Goal: Task Accomplishment & Management: Manage account settings

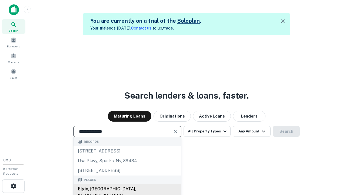
click at [127, 189] on div "Elgin, [GEOGRAPHIC_DATA], [GEOGRAPHIC_DATA]" at bounding box center [128, 192] width 108 height 16
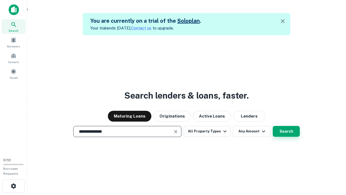
type input "**********"
click at [273, 126] on button "Search" at bounding box center [286, 131] width 27 height 11
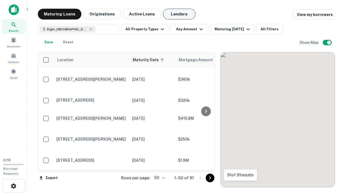
click at [179, 14] on button "Lenders" at bounding box center [179, 14] width 32 height 11
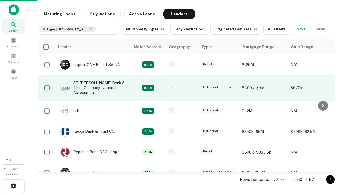
click at [192, 88] on div "IL" at bounding box center [181, 87] width 27 height 7
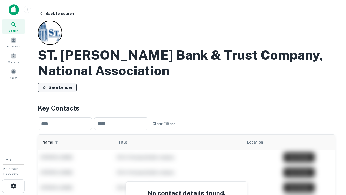
click at [57, 87] on button "Save Lender" at bounding box center [57, 87] width 39 height 10
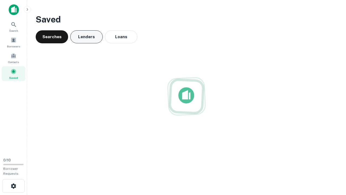
click at [86, 37] on button "Lenders" at bounding box center [86, 36] width 32 height 13
